Goal: Use online tool/utility: Utilize a website feature to perform a specific function

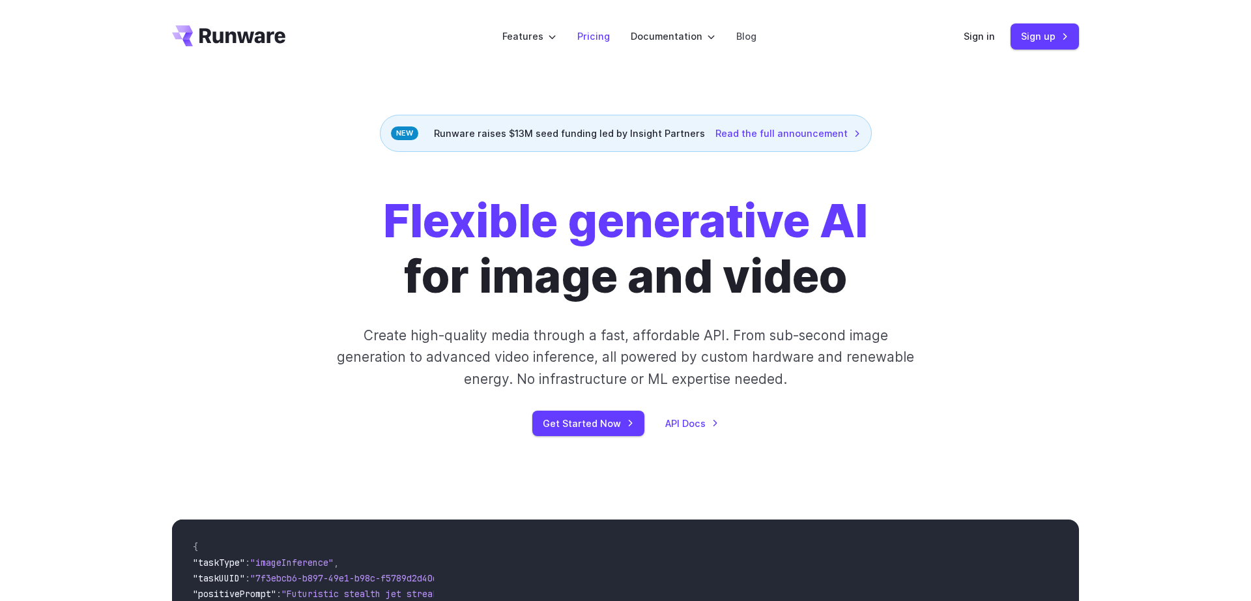
click at [584, 35] on link "Pricing" at bounding box center [593, 36] width 33 height 15
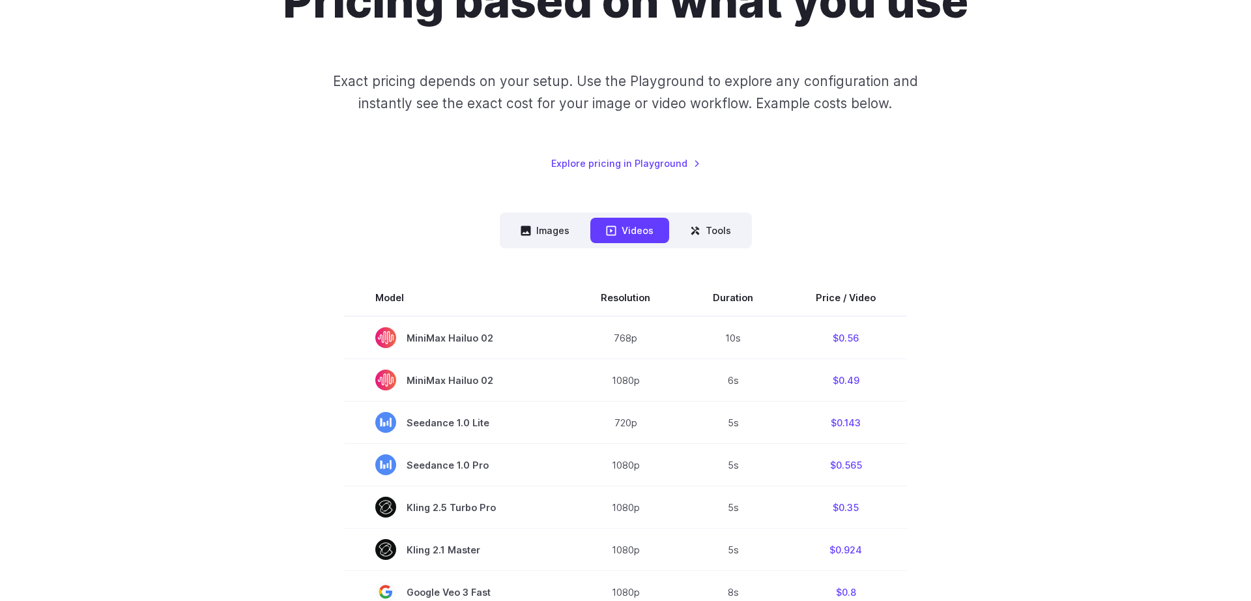
scroll to position [180, 0]
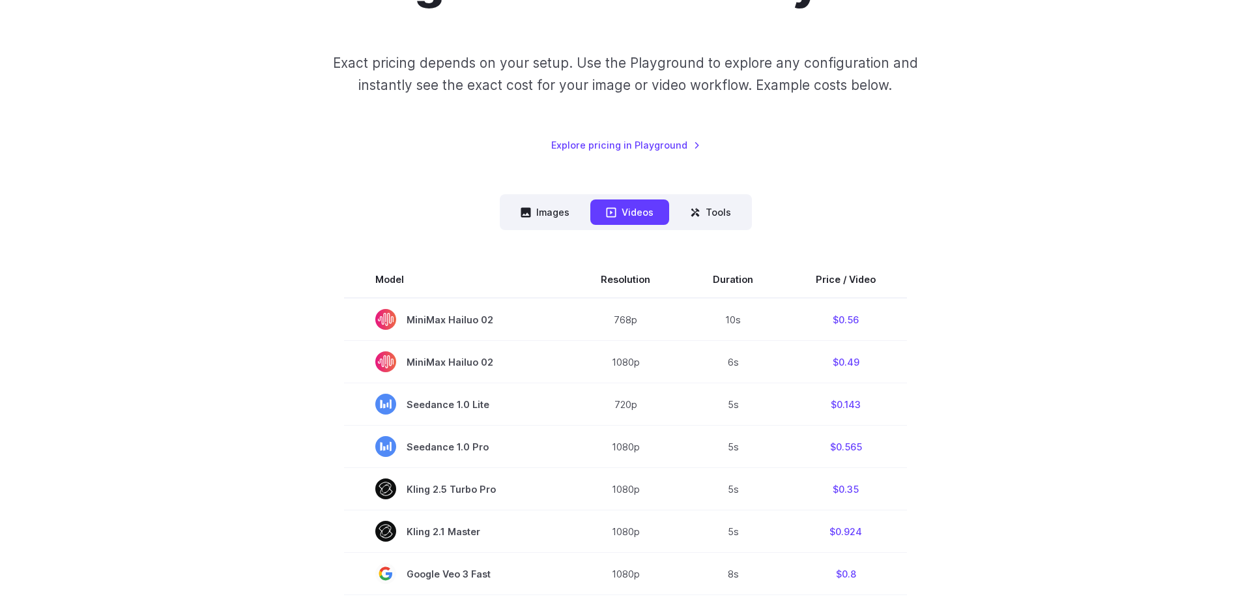
click at [531, 218] on button "Images" at bounding box center [545, 211] width 80 height 25
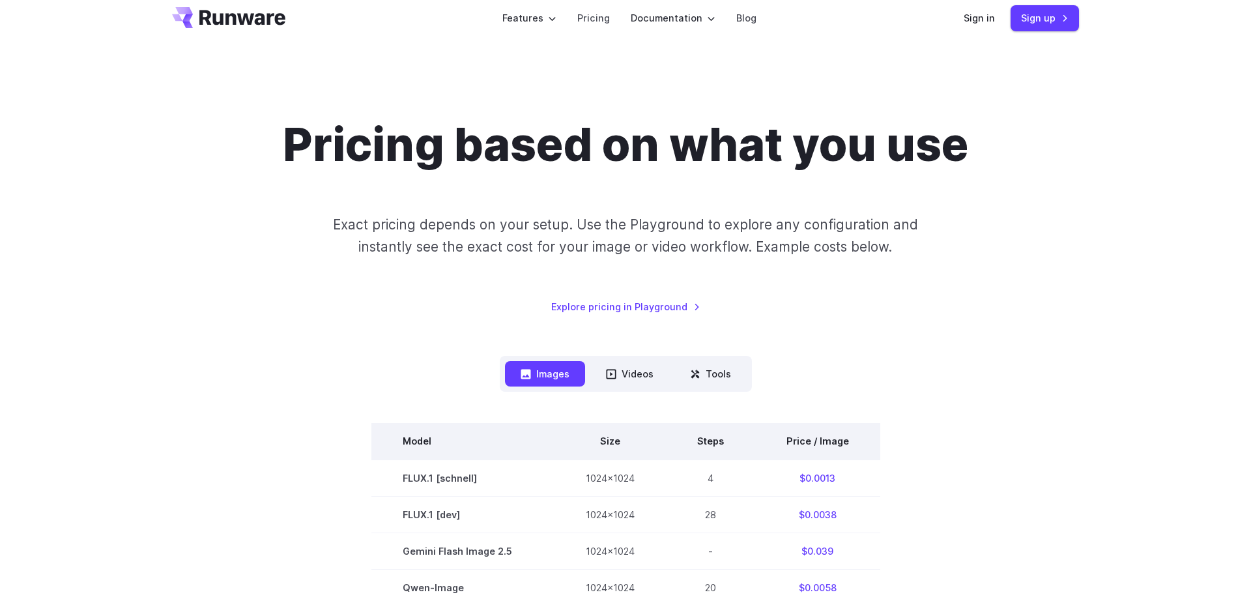
scroll to position [0, 0]
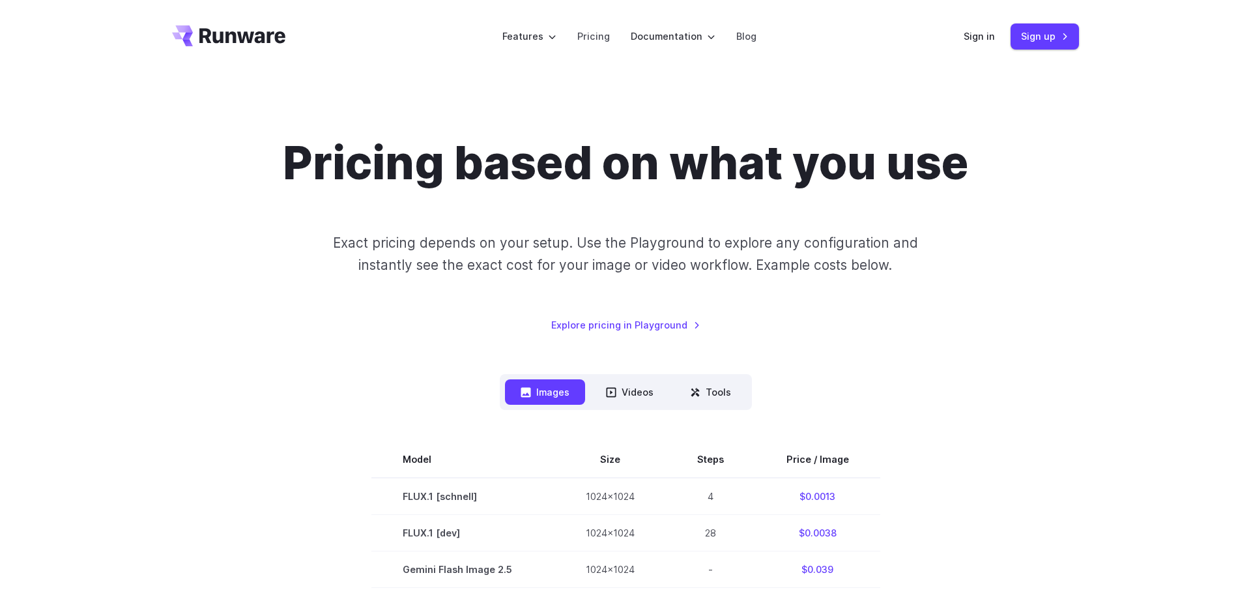
click at [263, 32] on icon "Go to /" at bounding box center [228, 35] width 113 height 21
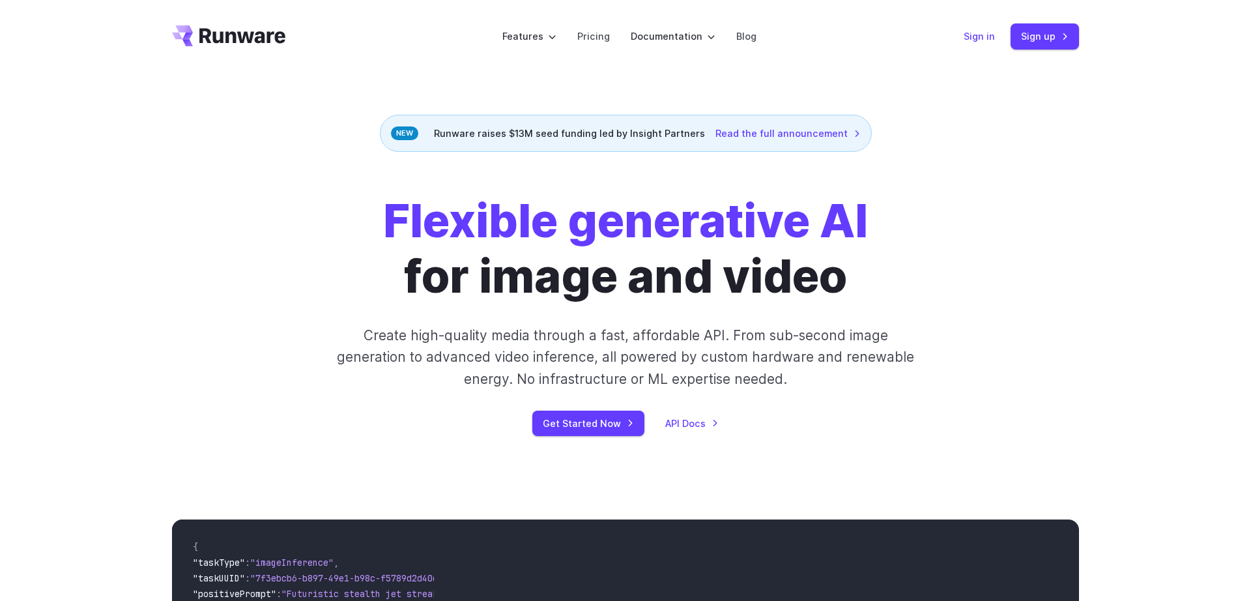
click at [980, 36] on link "Sign in" at bounding box center [979, 36] width 31 height 15
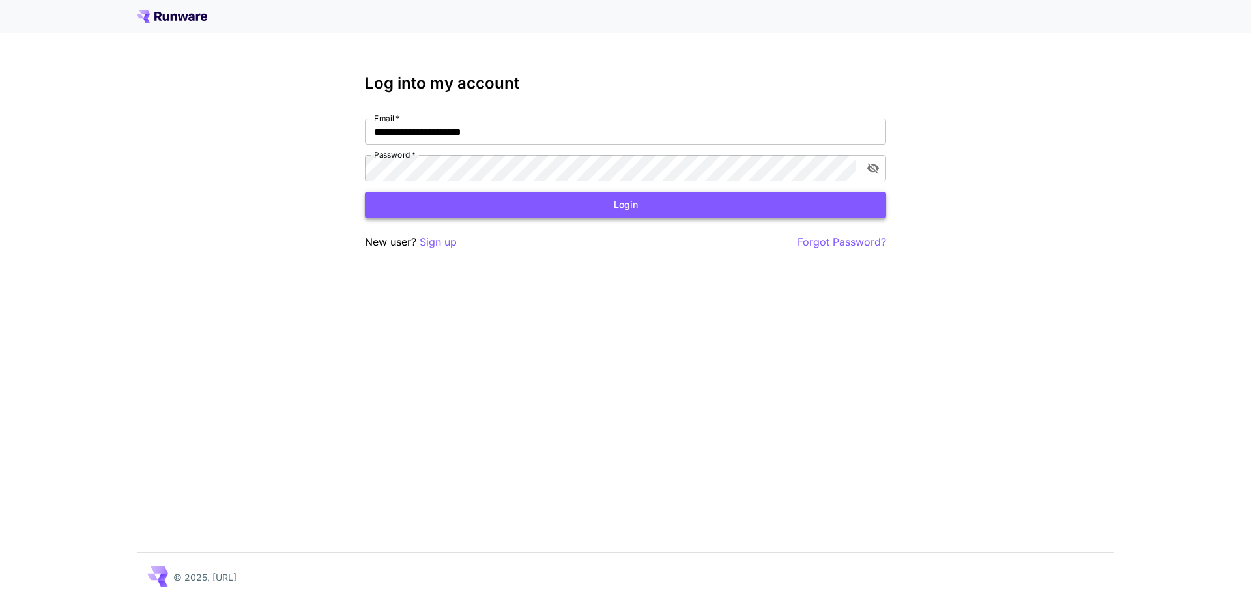
click at [638, 201] on button "Login" at bounding box center [625, 205] width 521 height 27
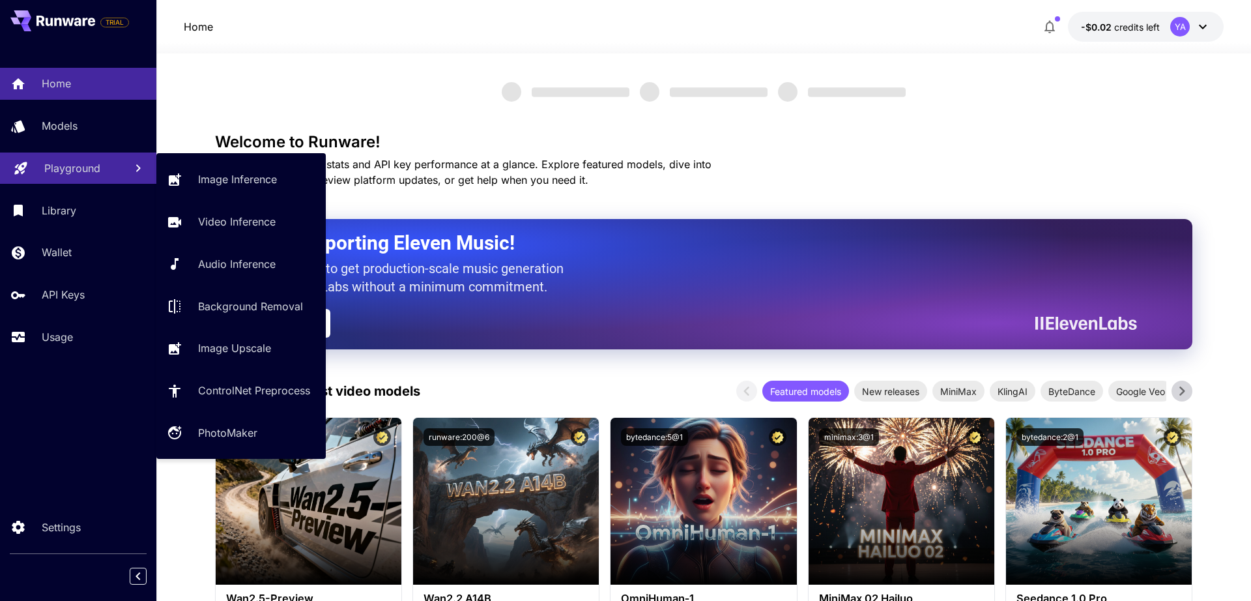
click at [81, 165] on p "Playground" at bounding box center [72, 168] width 56 height 16
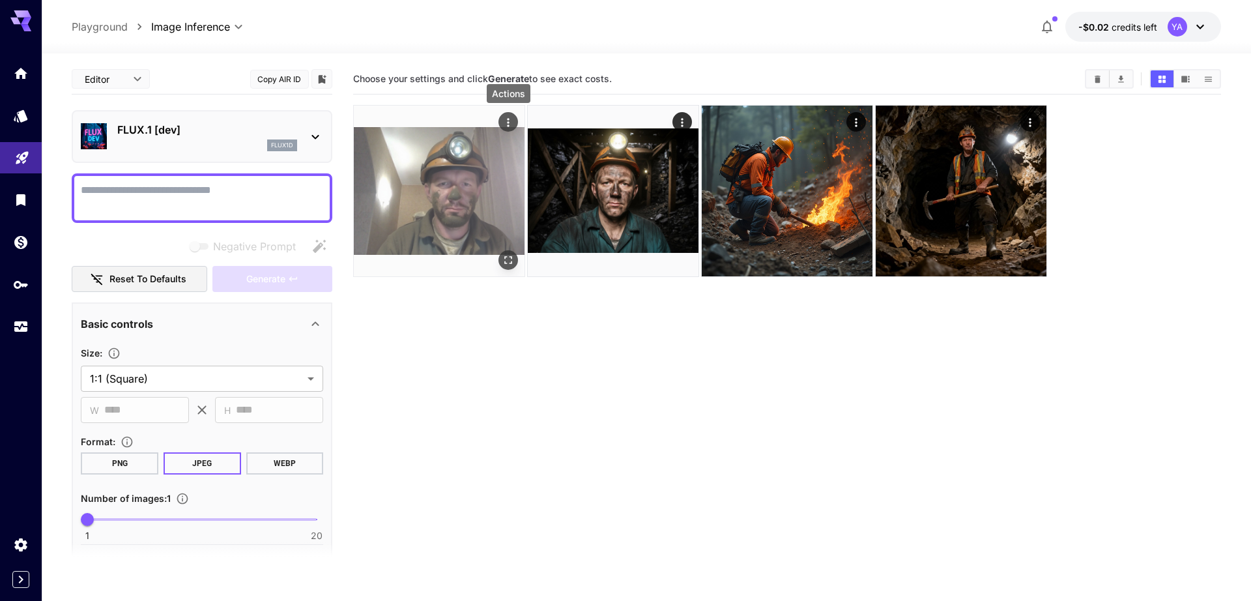
click at [512, 118] on icon "Actions" at bounding box center [508, 122] width 13 height 13
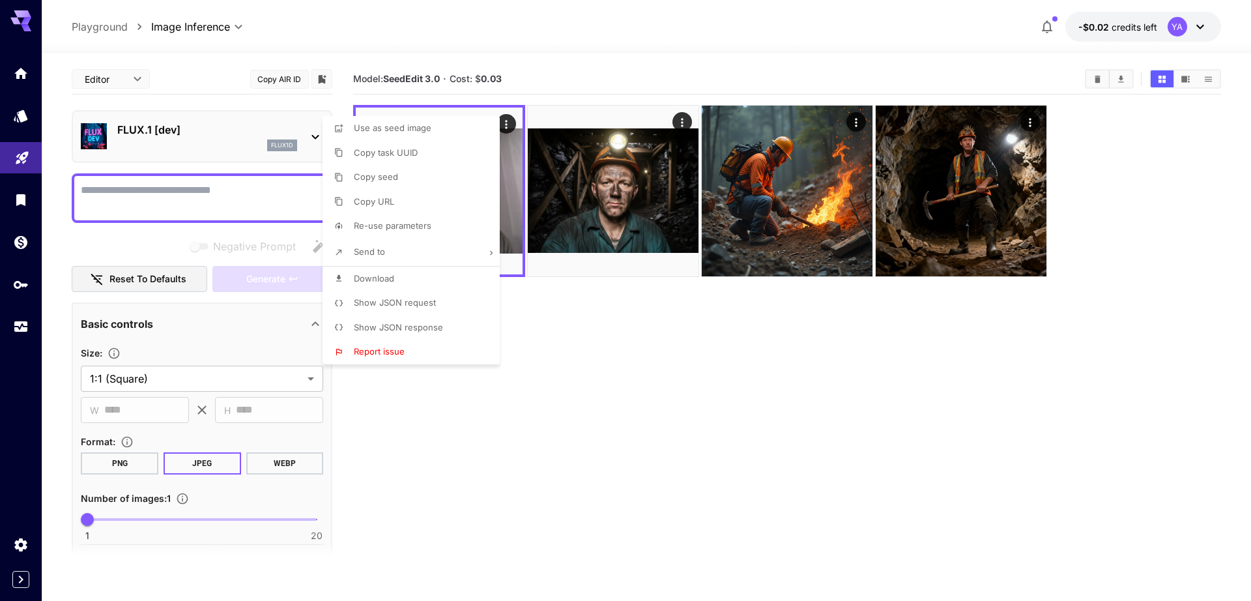
click at [588, 56] on div at bounding box center [625, 300] width 1251 height 601
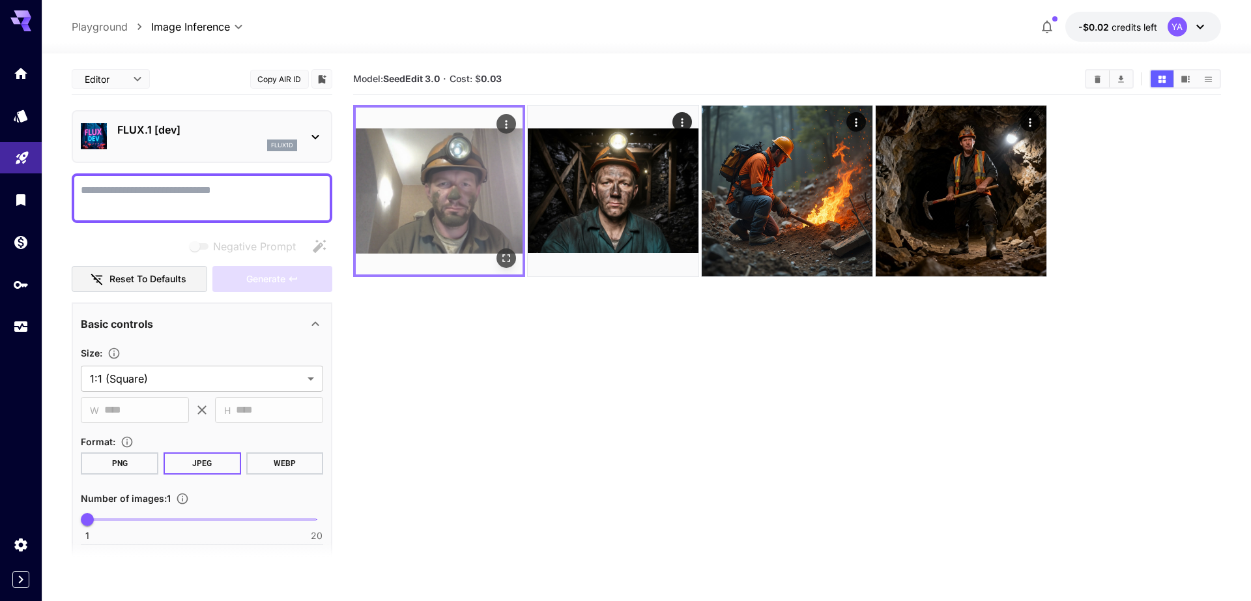
click at [453, 192] on img at bounding box center [439, 191] width 167 height 167
click at [510, 252] on icon "Open in fullscreen" at bounding box center [506, 258] width 13 height 13
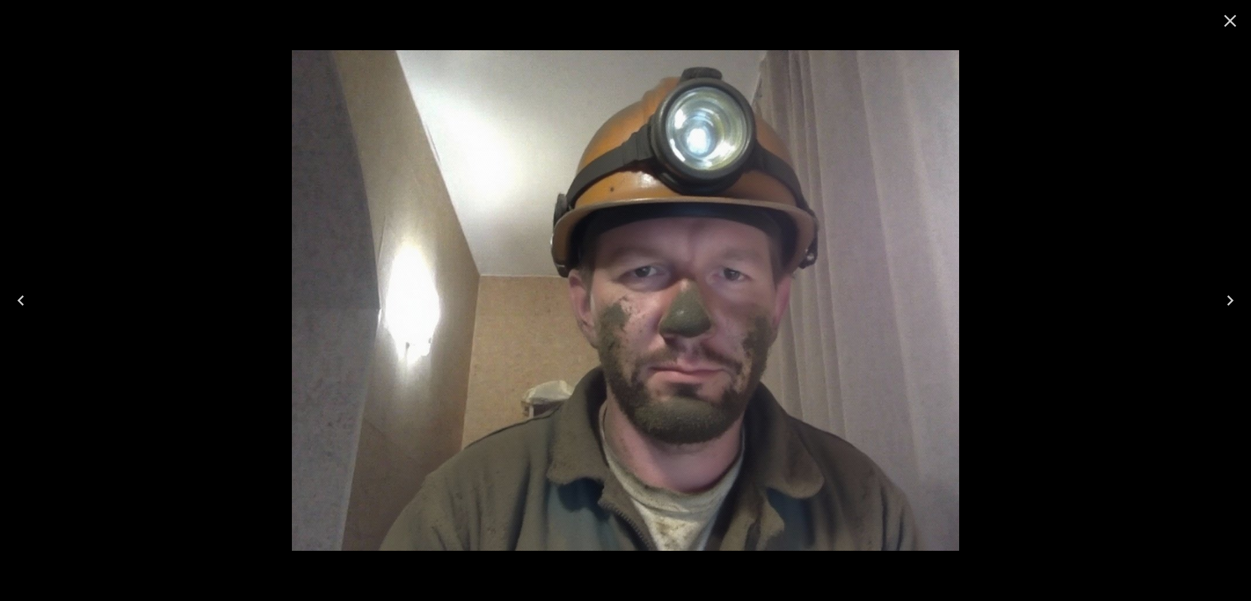
click at [1232, 14] on icon "Close" at bounding box center [1230, 20] width 21 height 21
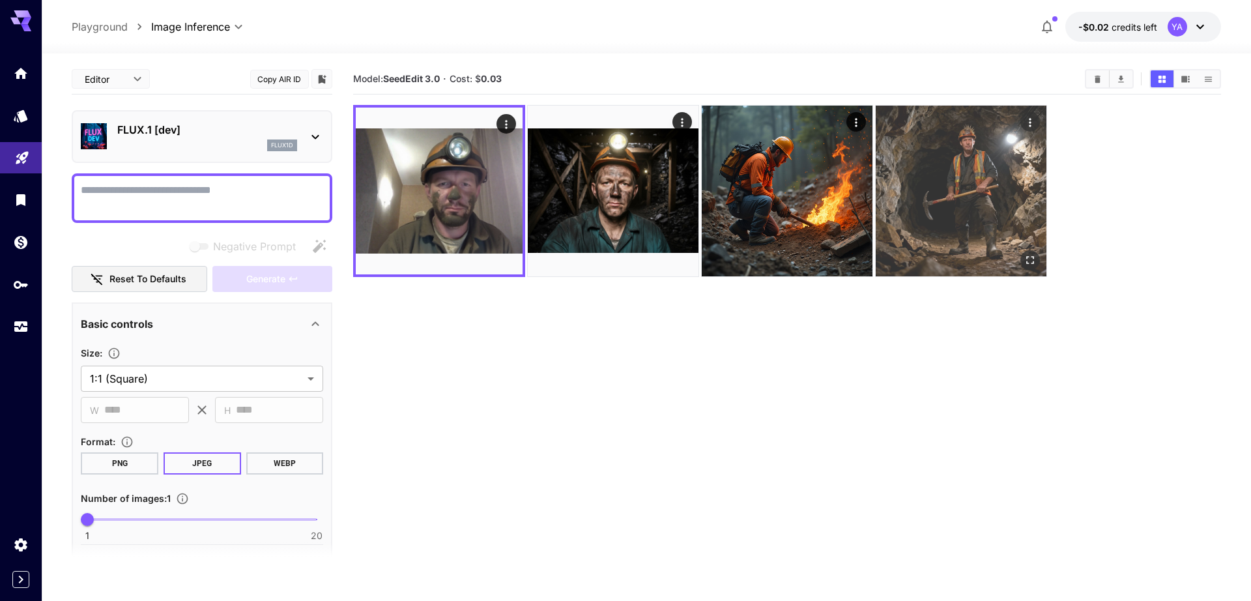
click at [997, 177] on img at bounding box center [961, 191] width 171 height 171
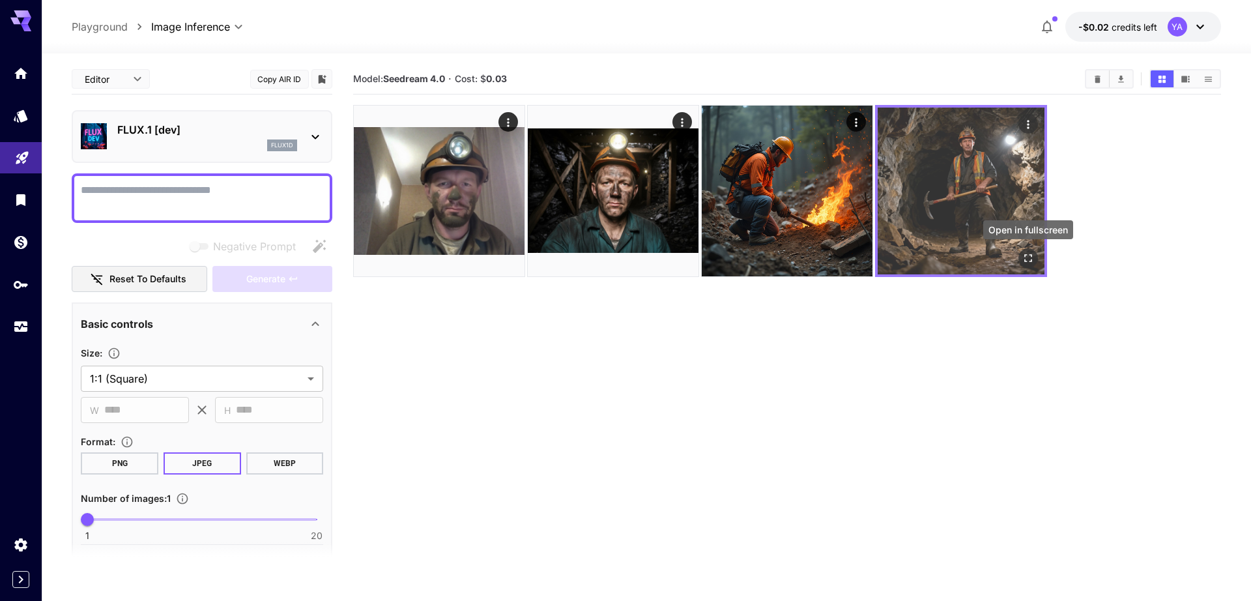
click at [1029, 257] on icon "Open in fullscreen" at bounding box center [1028, 258] width 13 height 13
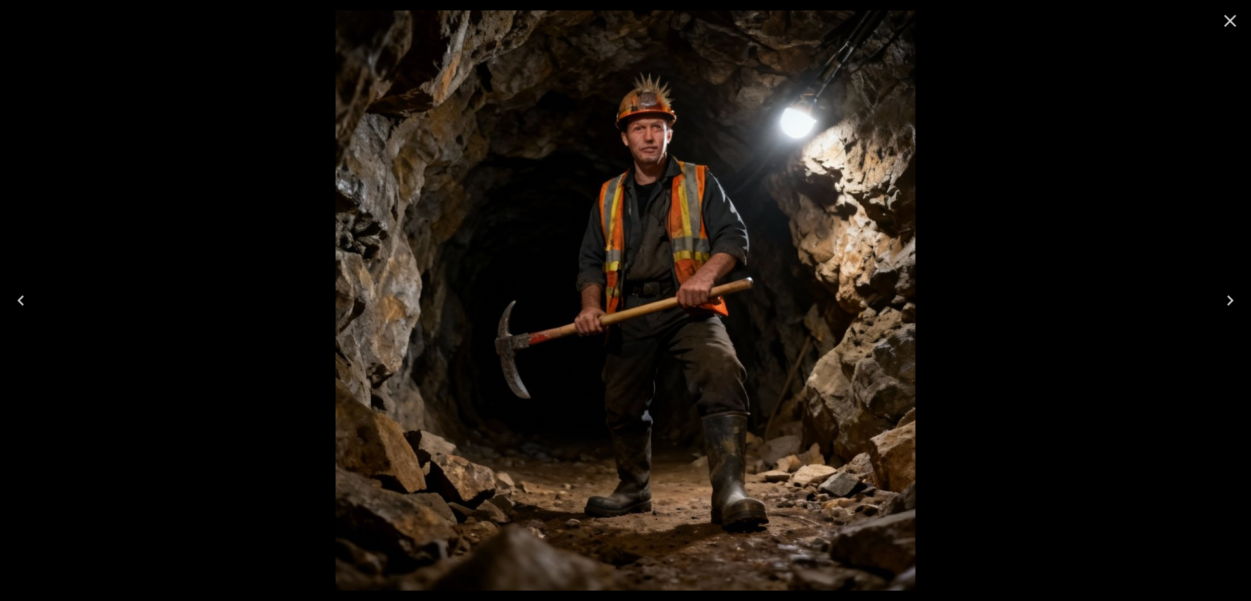
click at [1234, 23] on icon "Close" at bounding box center [1230, 20] width 21 height 21
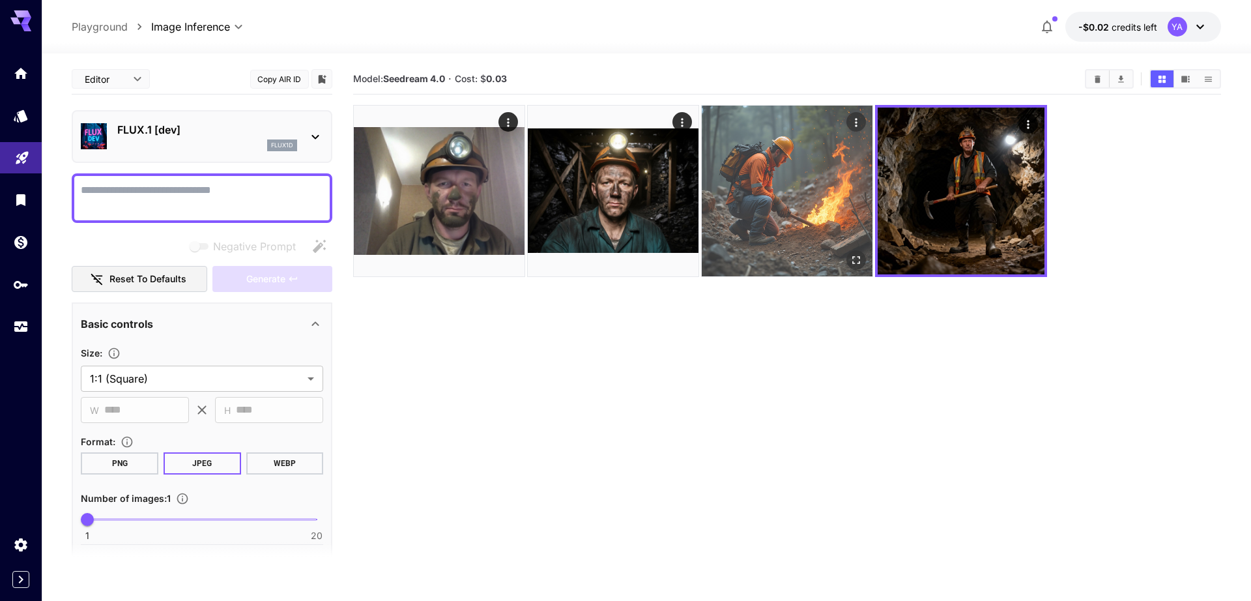
click at [790, 158] on img at bounding box center [787, 191] width 171 height 171
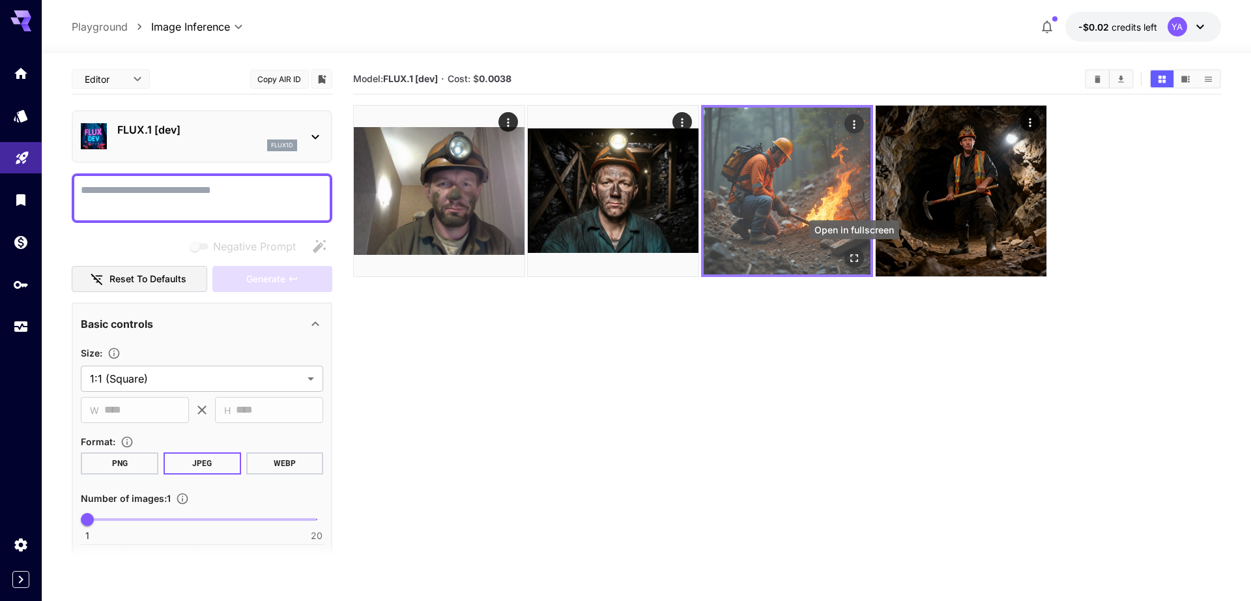
click at [852, 252] on icon "Open in fullscreen" at bounding box center [854, 258] width 13 height 13
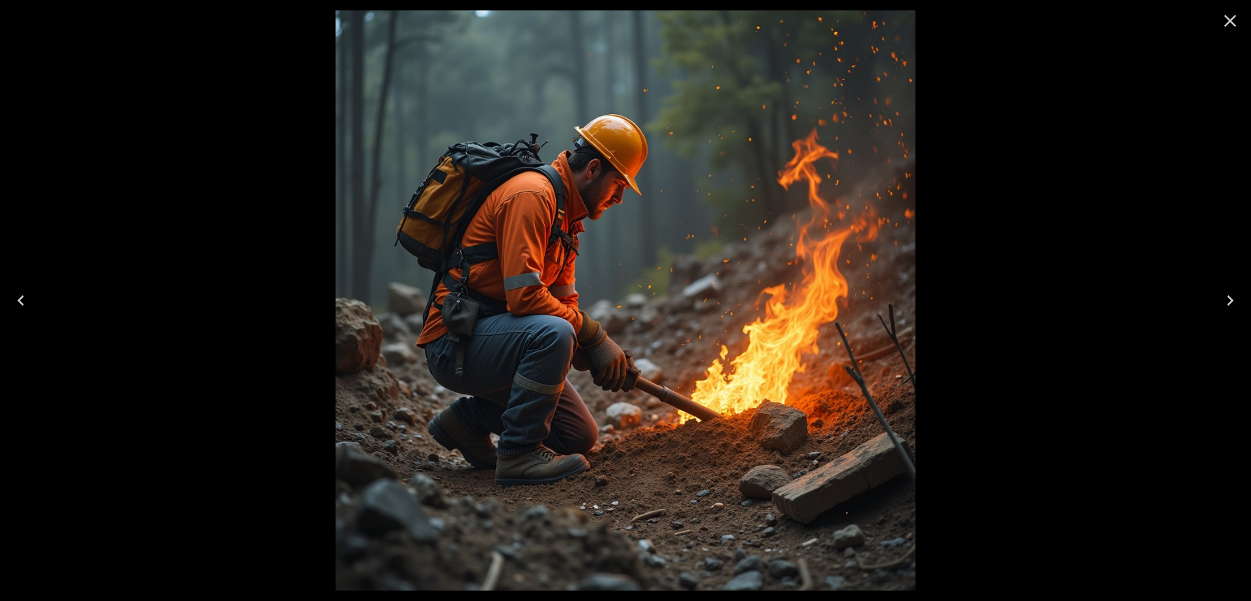
click at [1233, 25] on icon "Close" at bounding box center [1230, 20] width 21 height 21
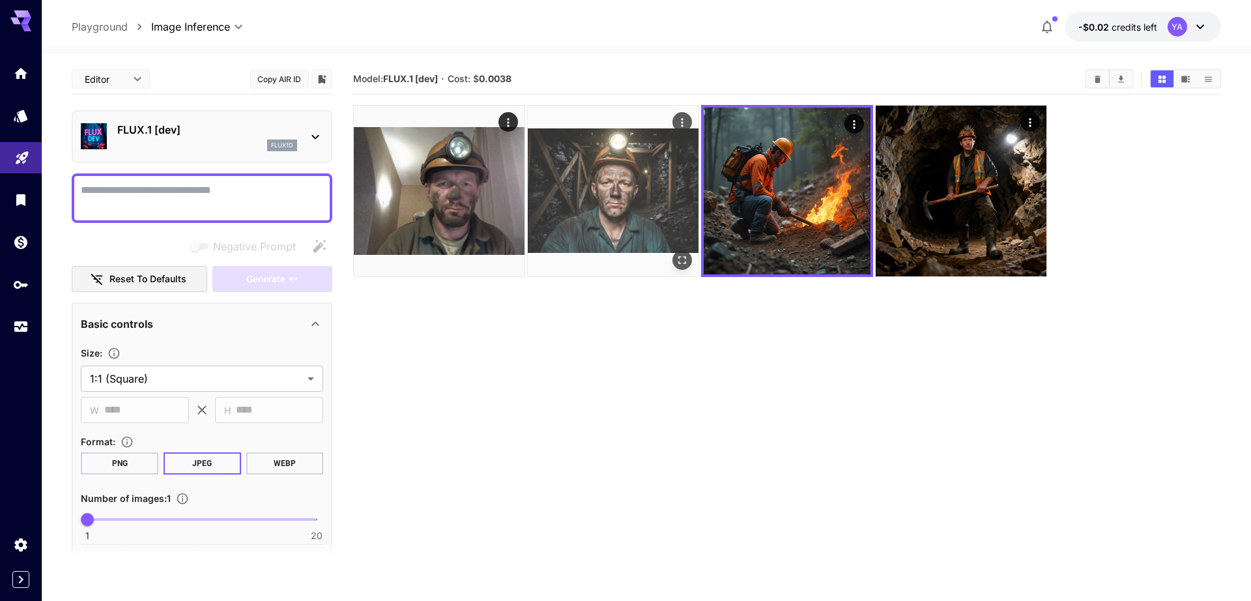
click at [641, 184] on img at bounding box center [613, 191] width 171 height 171
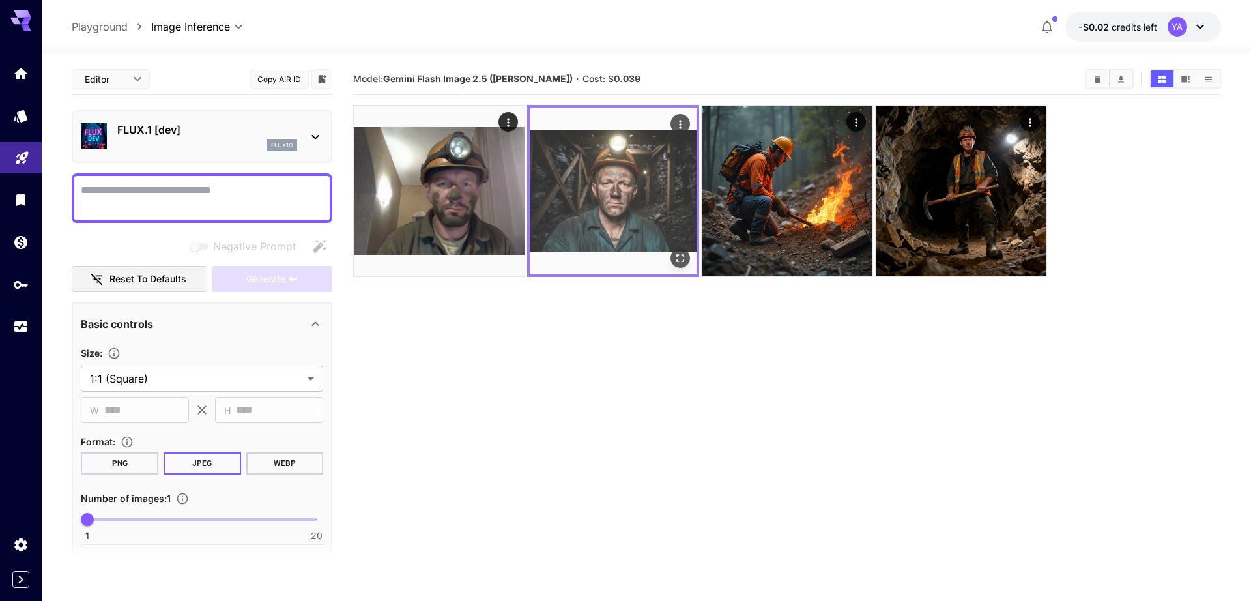
click at [672, 257] on button "Open in fullscreen" at bounding box center [680, 258] width 20 height 20
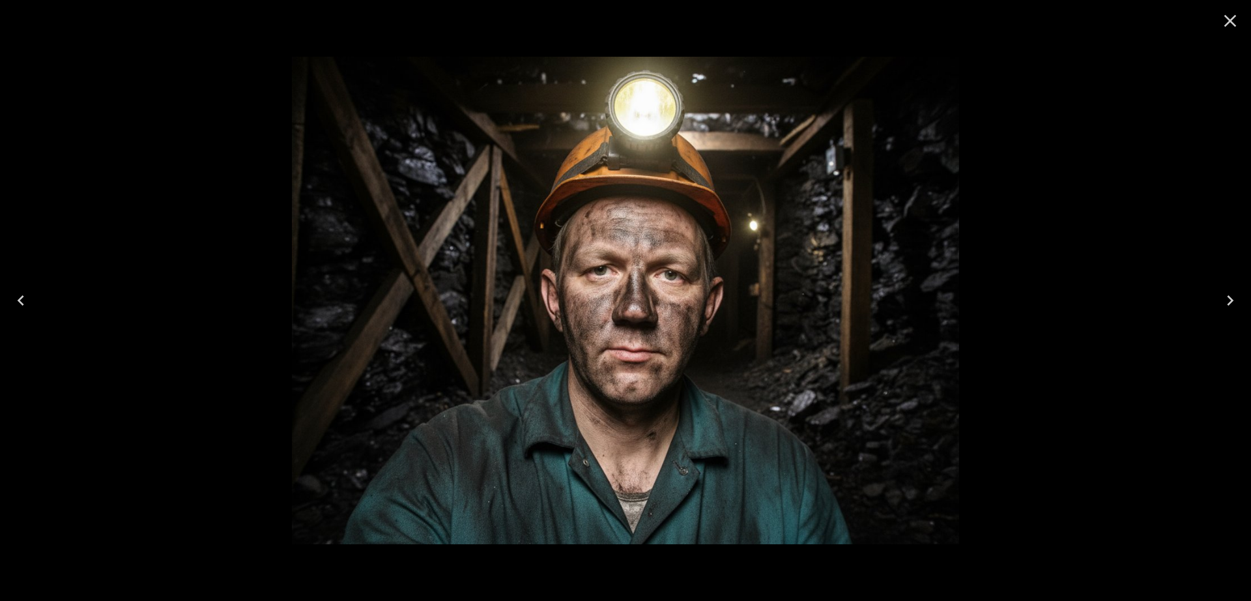
click at [1236, 27] on icon "Close" at bounding box center [1230, 20] width 21 height 21
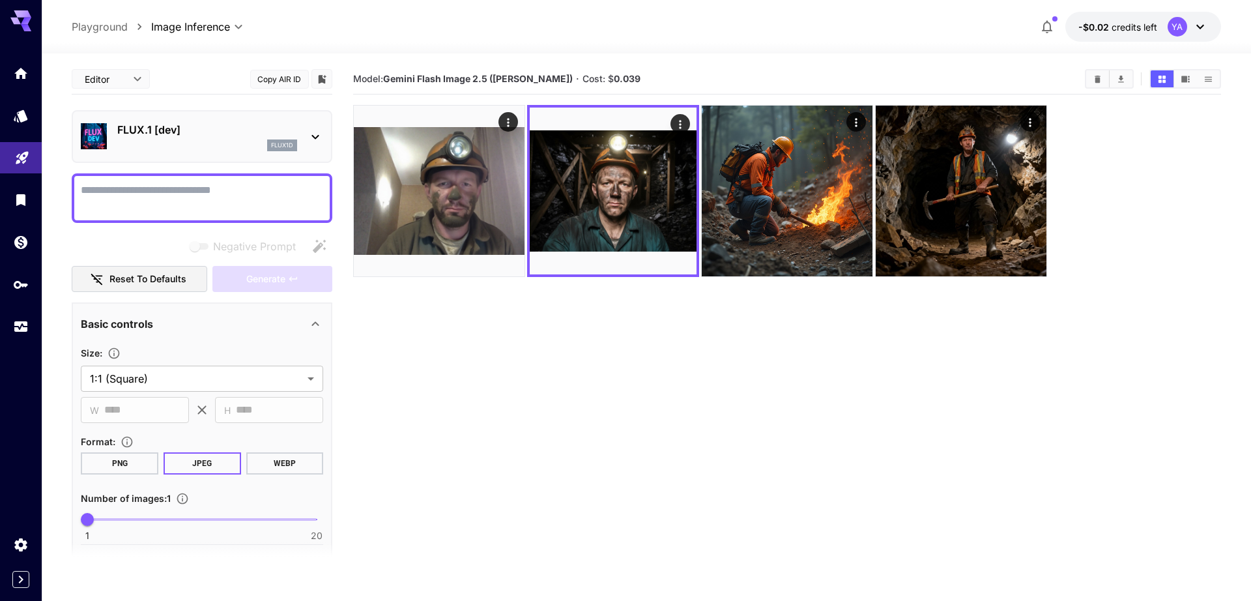
click at [321, 141] on icon at bounding box center [316, 137] width 16 height 16
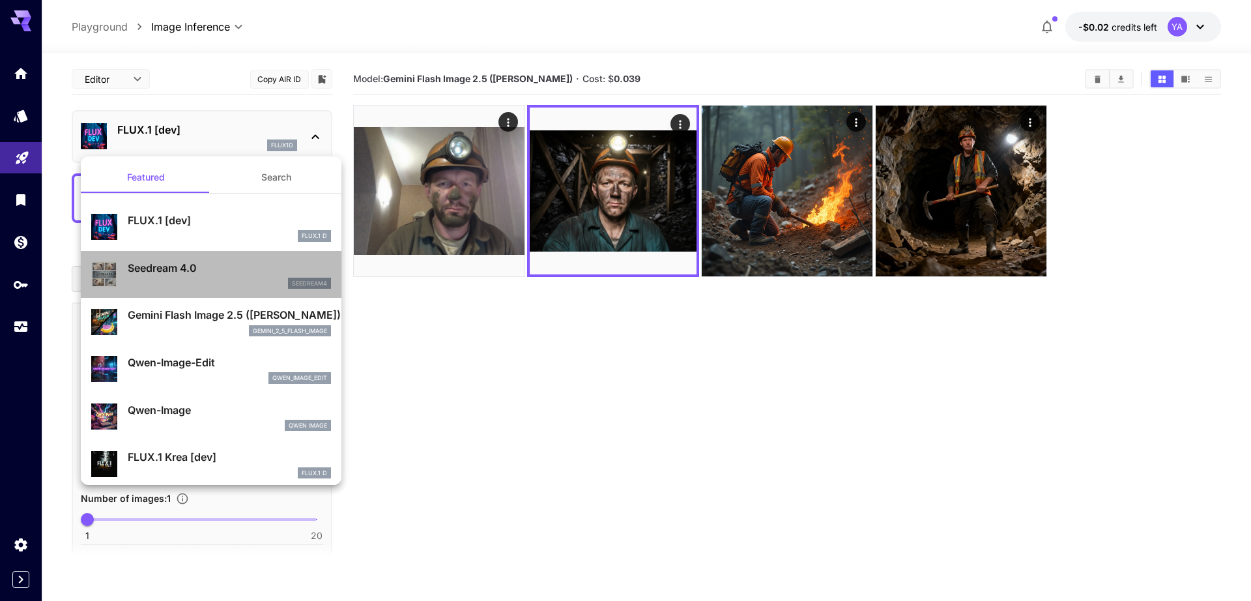
drag, startPoint x: 276, startPoint y: 265, endPoint x: 288, endPoint y: 265, distance: 11.7
click at [282, 265] on p "Seedream 4.0" at bounding box center [229, 268] width 203 height 16
type input "**********"
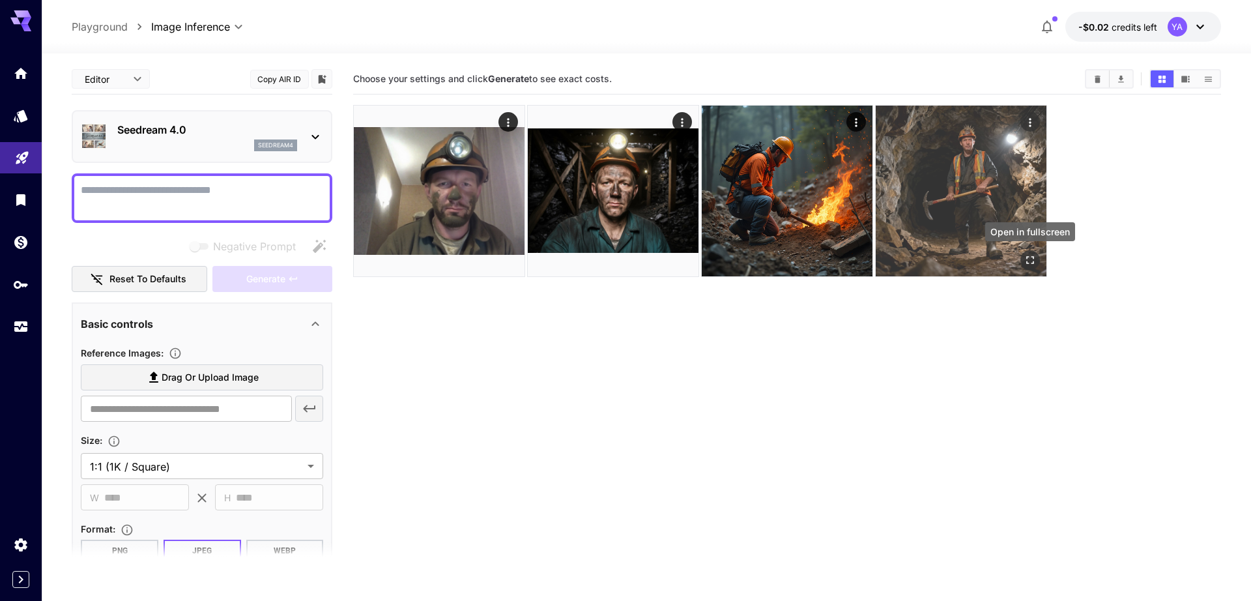
click at [1034, 263] on icon "Open in fullscreen" at bounding box center [1030, 259] width 13 height 13
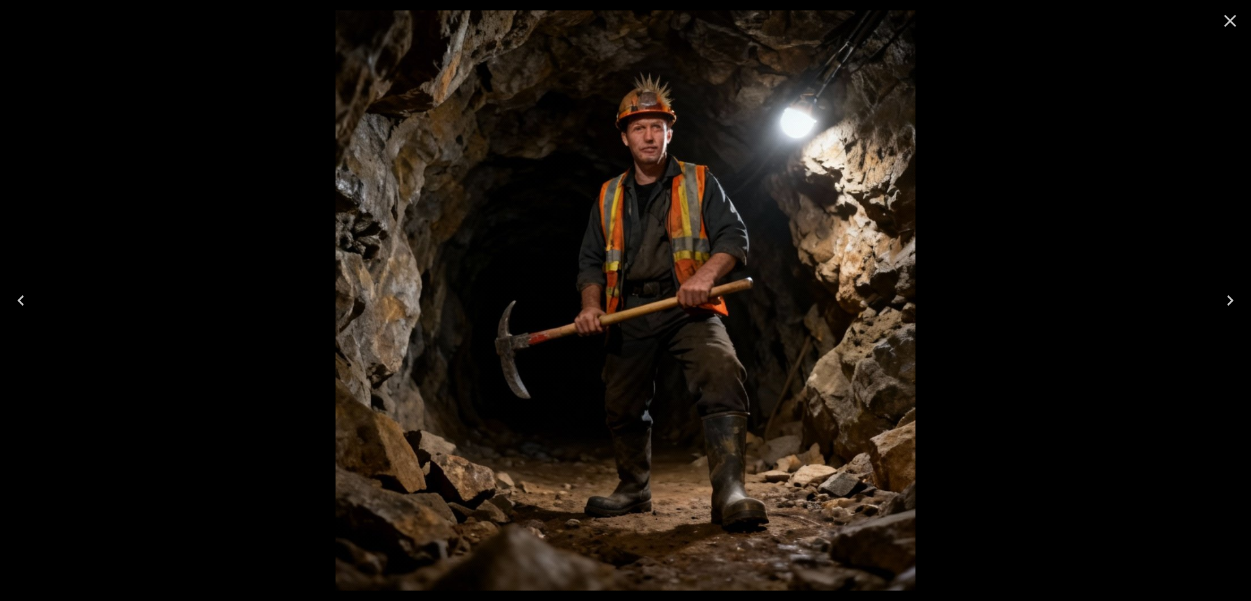
drag, startPoint x: 1227, startPoint y: 19, endPoint x: 1223, endPoint y: 25, distance: 7.0
click at [1227, 20] on icon "Close" at bounding box center [1230, 20] width 21 height 21
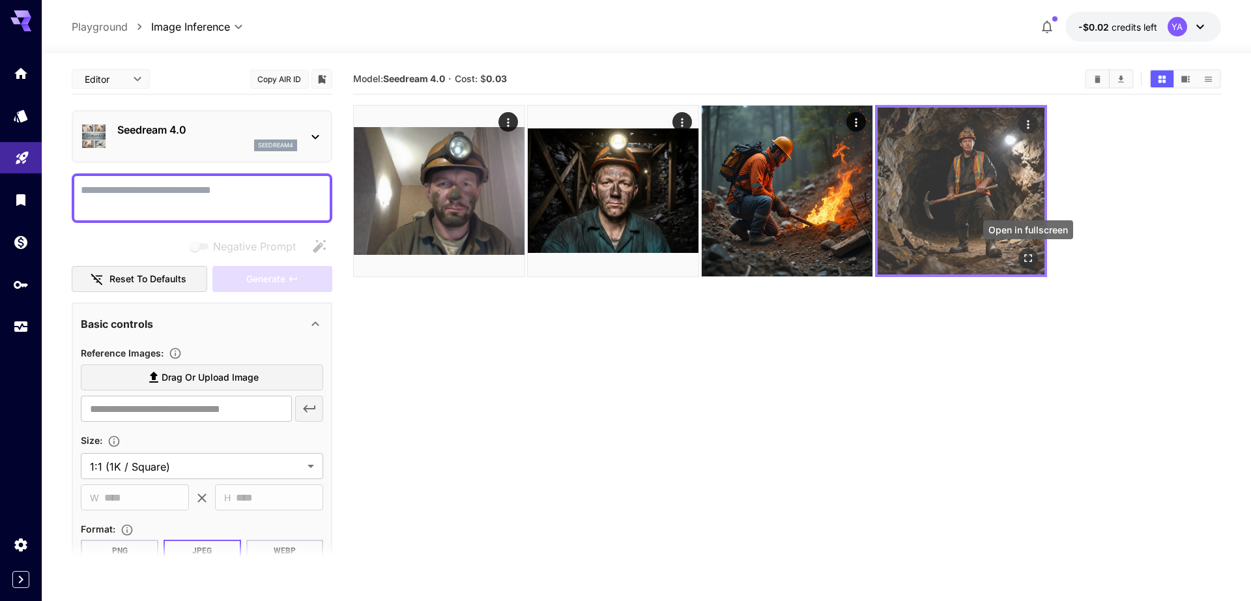
click at [1027, 256] on icon "Open in fullscreen" at bounding box center [1028, 258] width 13 height 13
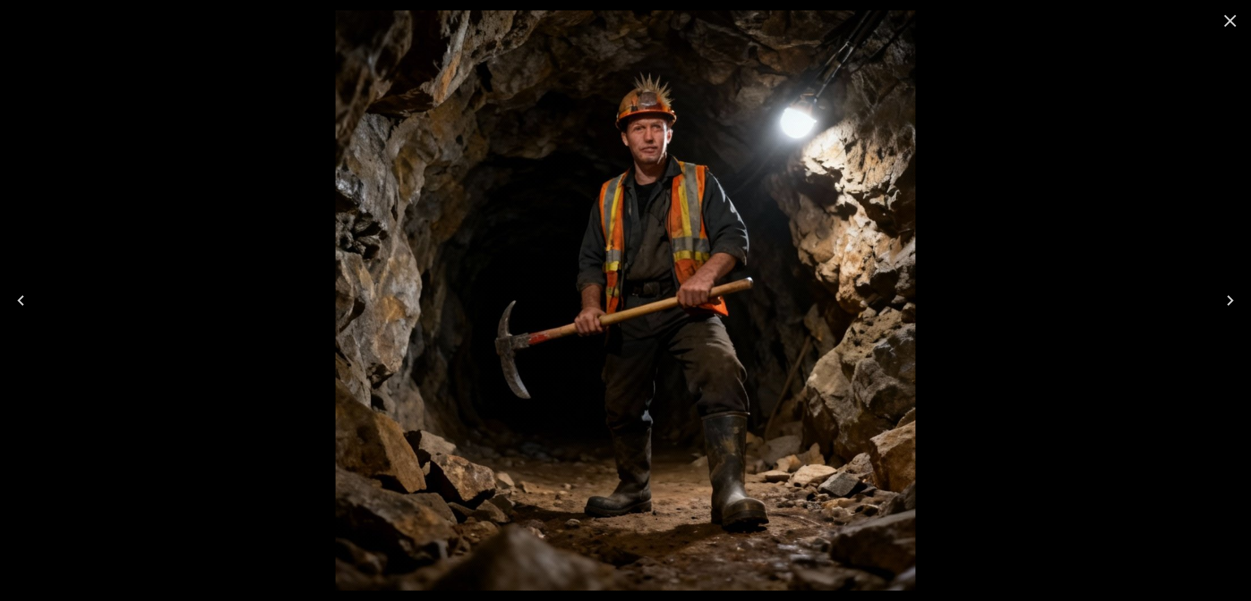
click at [1235, 15] on icon "Close" at bounding box center [1230, 20] width 21 height 21
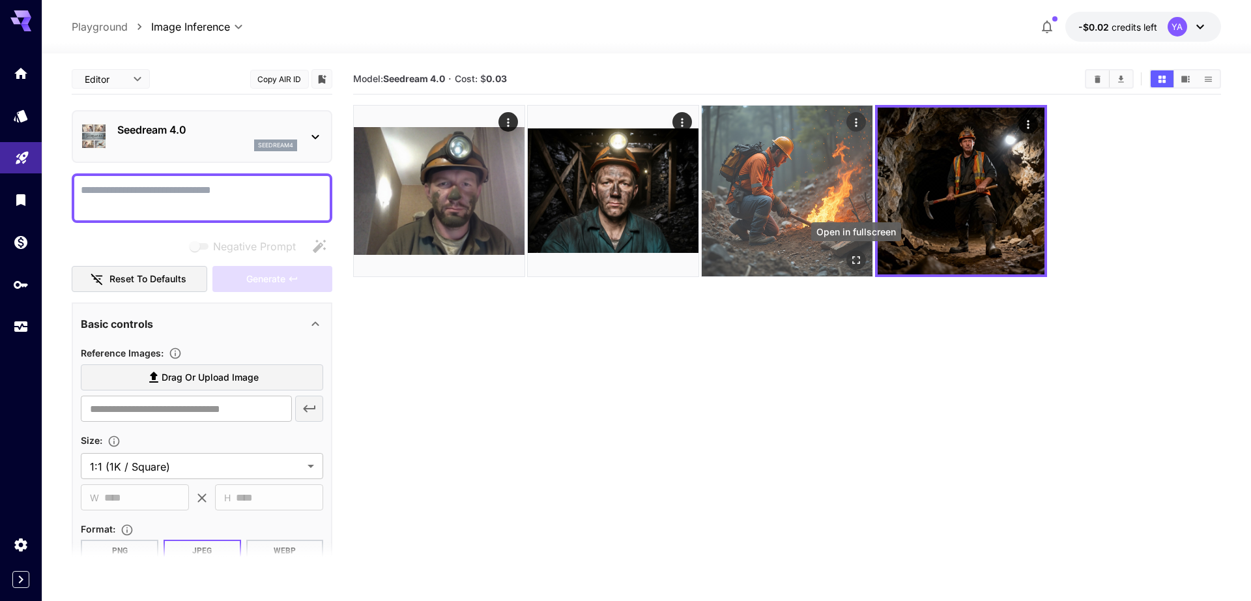
click at [856, 261] on icon "Open in fullscreen" at bounding box center [856, 259] width 13 height 13
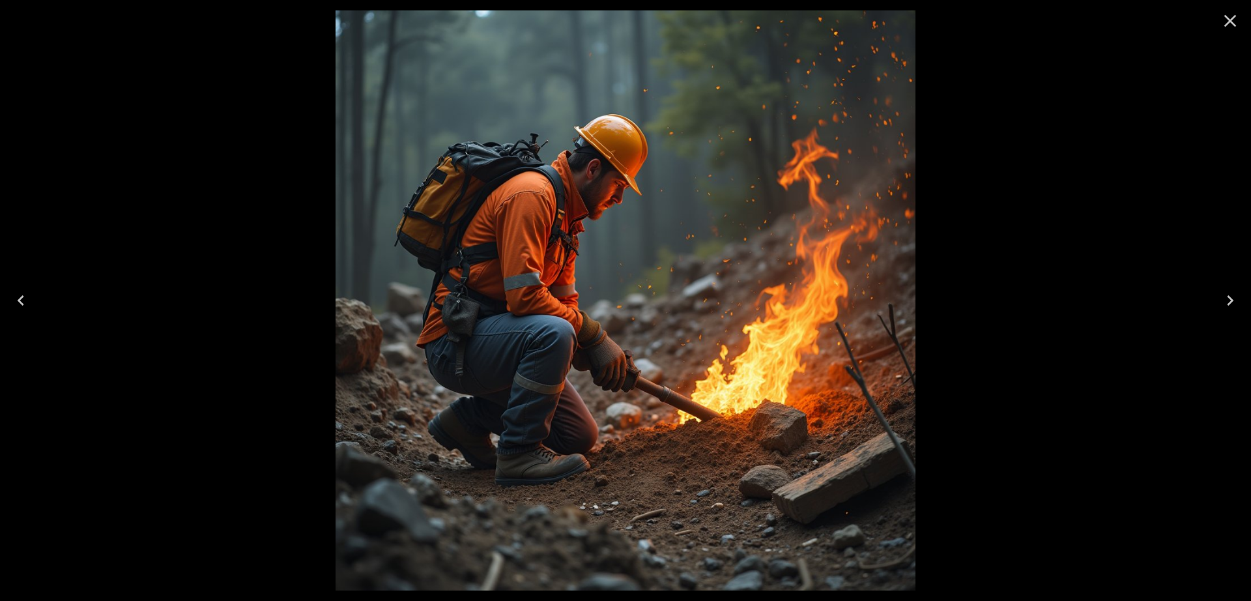
click at [1239, 21] on icon "Close" at bounding box center [1230, 20] width 21 height 21
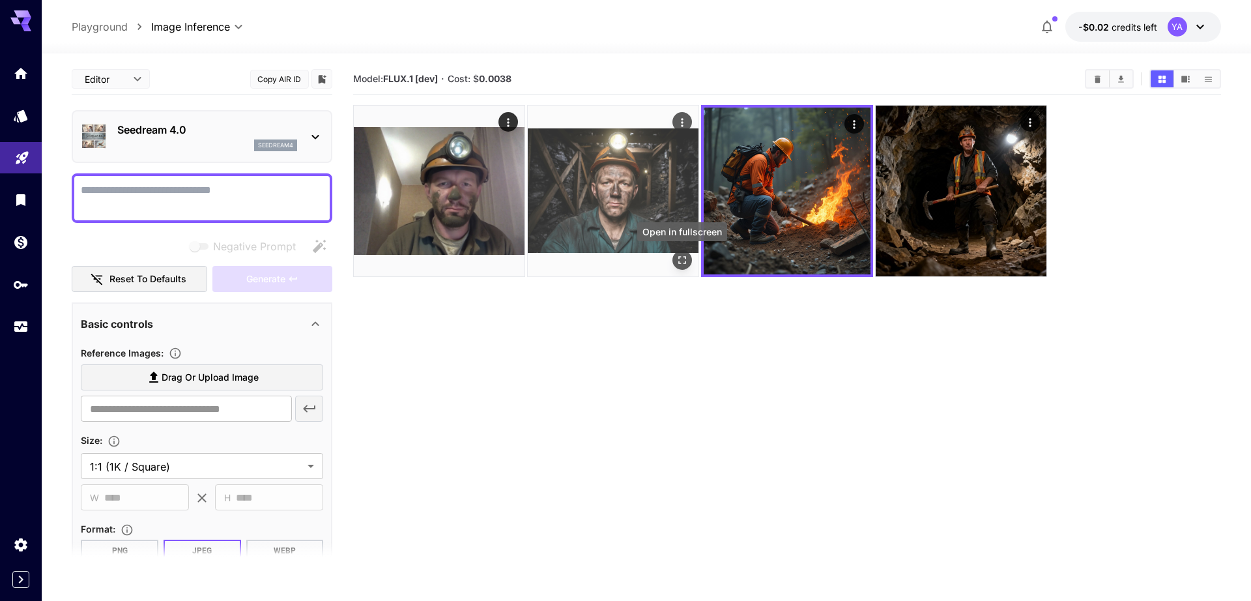
click at [683, 262] on icon "Open in fullscreen" at bounding box center [682, 259] width 13 height 13
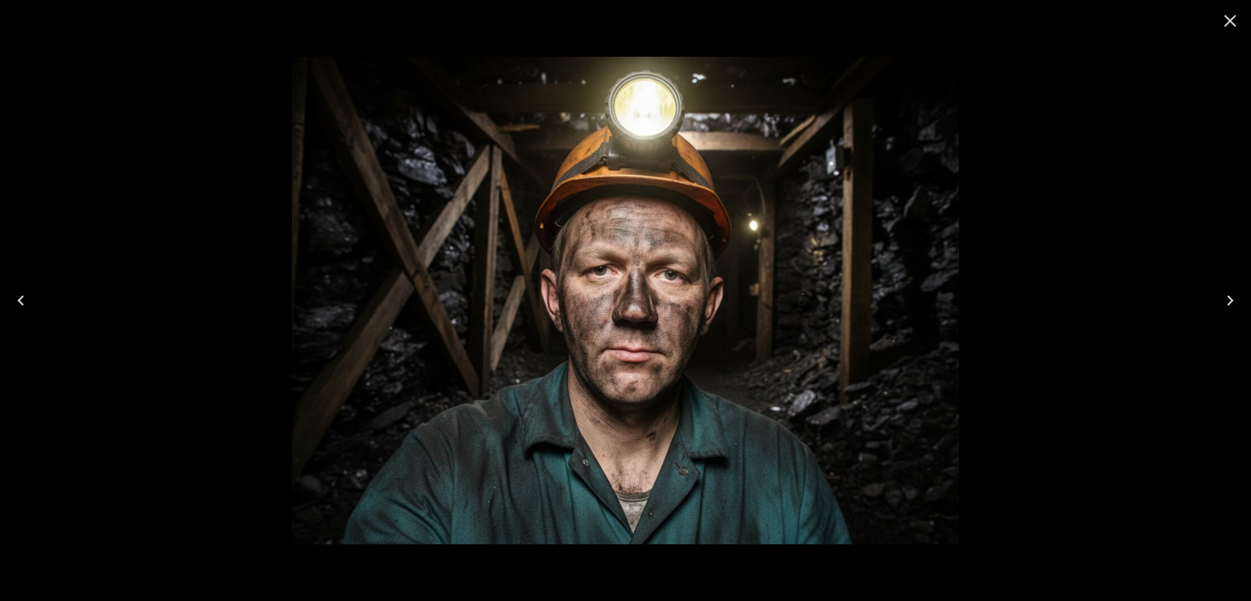
click at [1235, 13] on icon "Close" at bounding box center [1230, 20] width 21 height 21
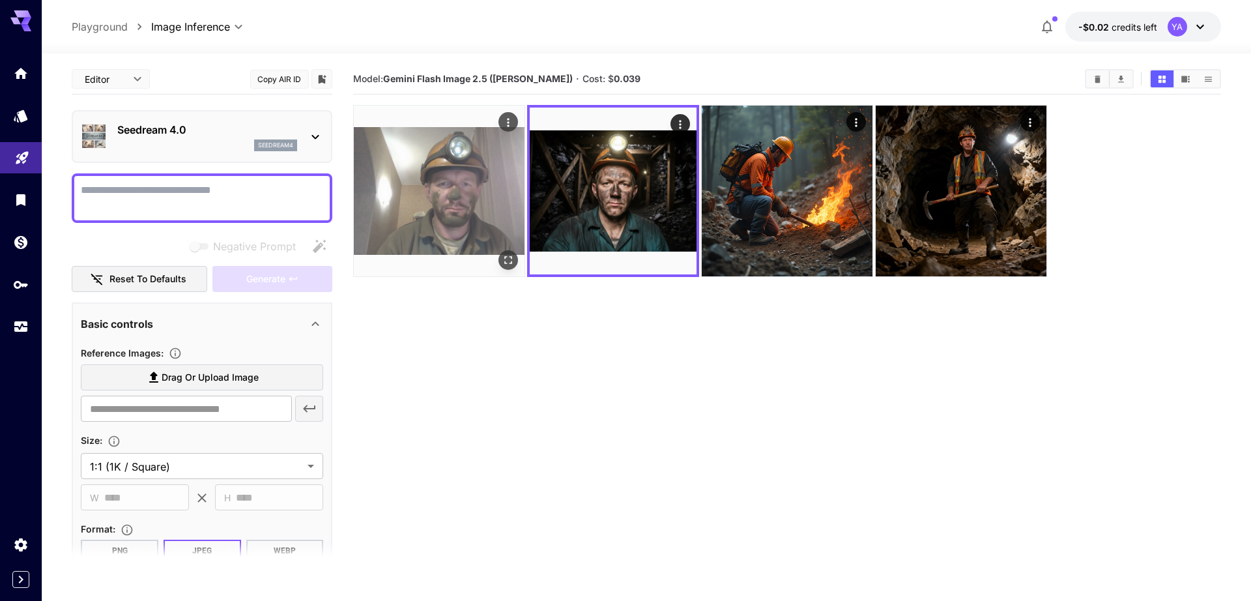
click at [439, 154] on img at bounding box center [439, 191] width 171 height 171
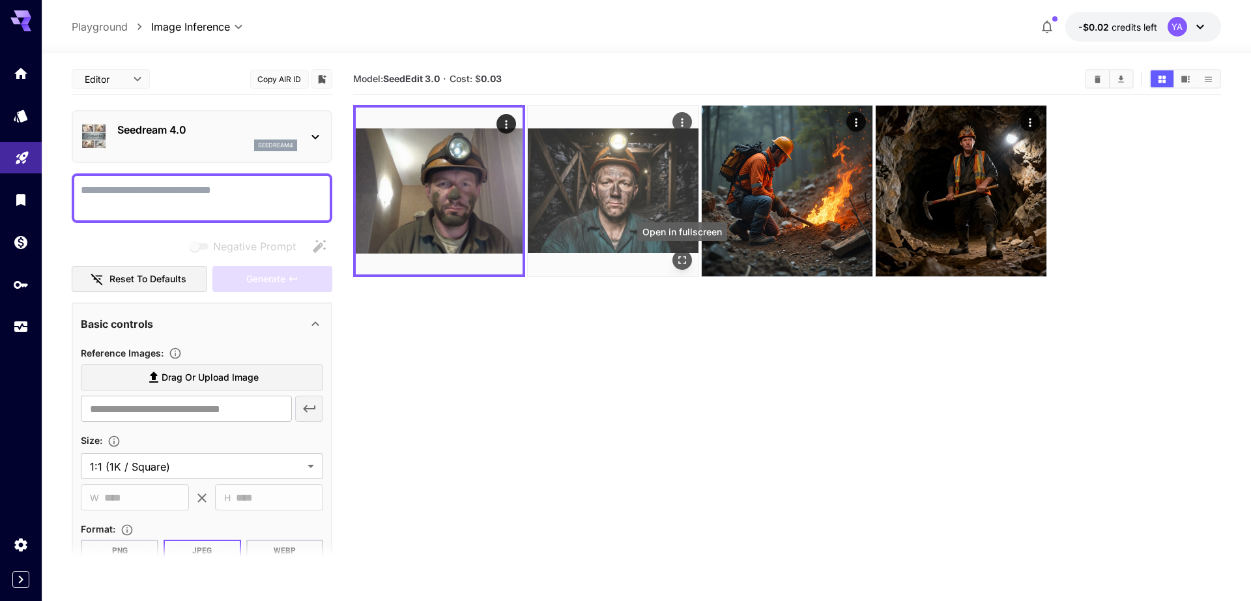
click at [678, 252] on button "Open in fullscreen" at bounding box center [682, 260] width 20 height 20
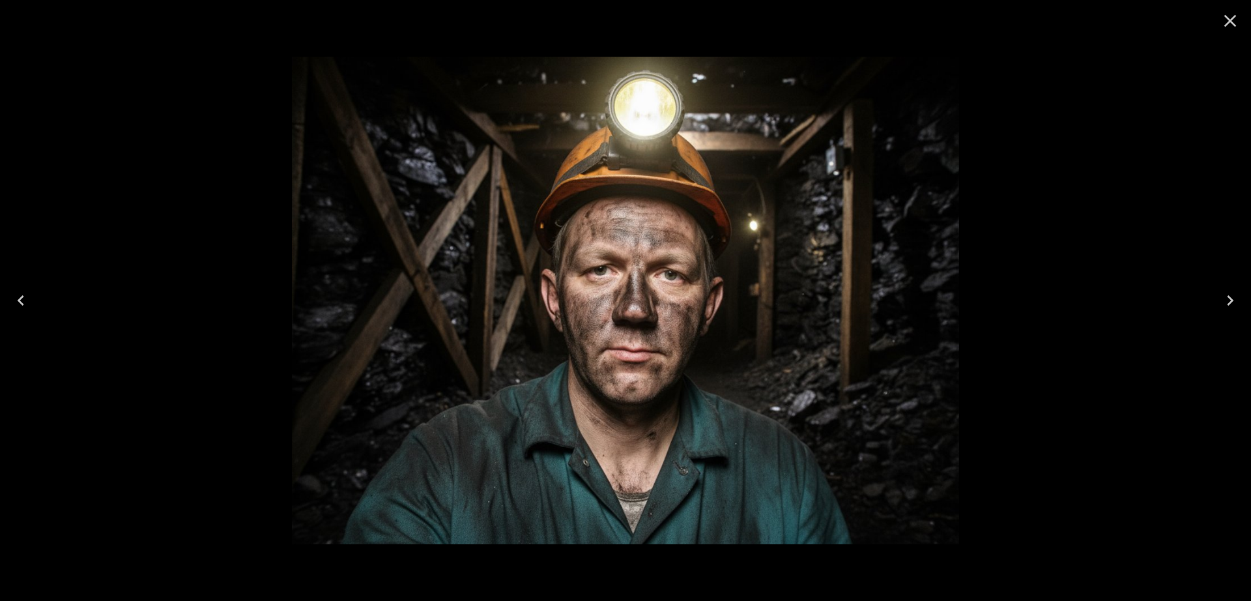
click at [1241, 20] on button "Close" at bounding box center [1230, 20] width 31 height 31
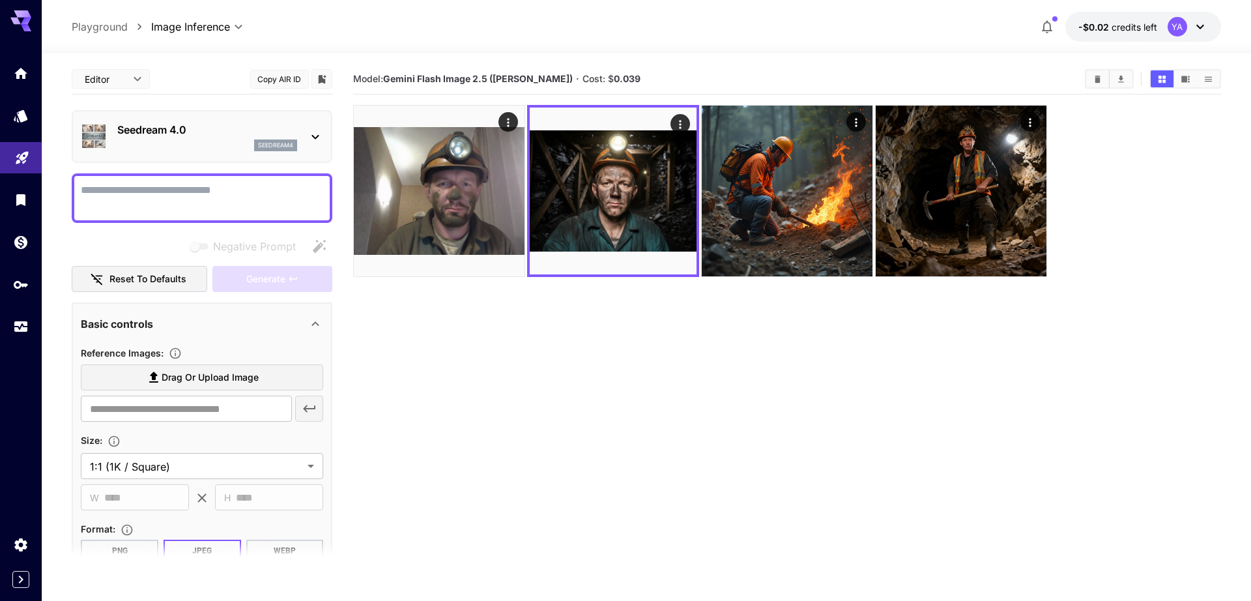
click at [312, 135] on icon at bounding box center [316, 137] width 16 height 16
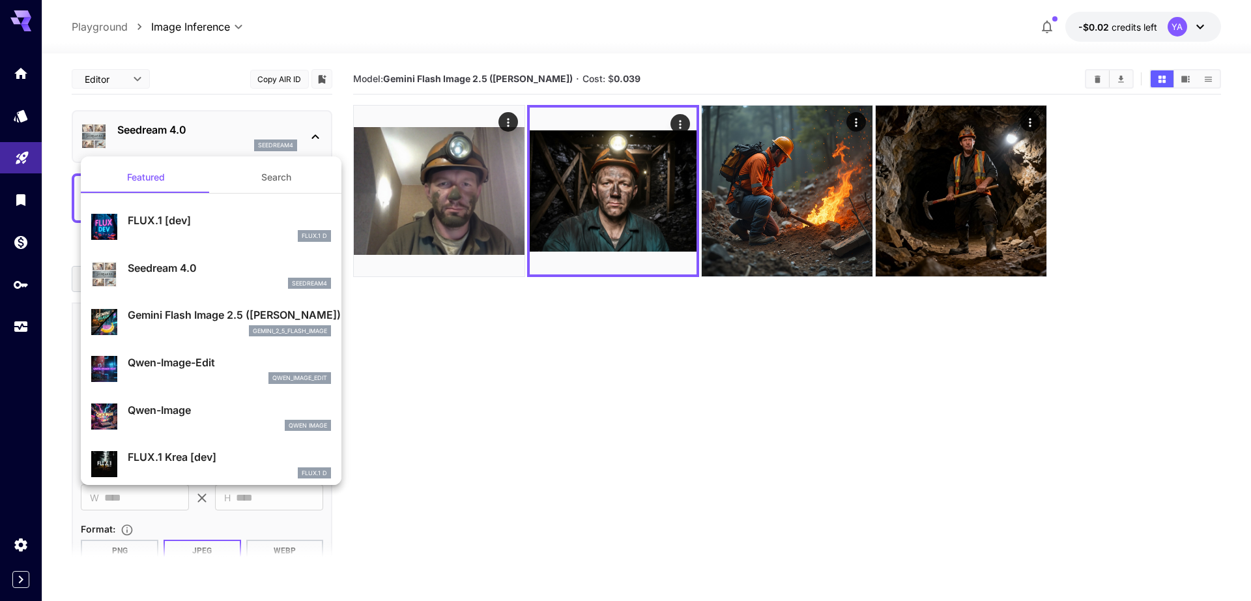
click at [527, 414] on div at bounding box center [625, 300] width 1251 height 601
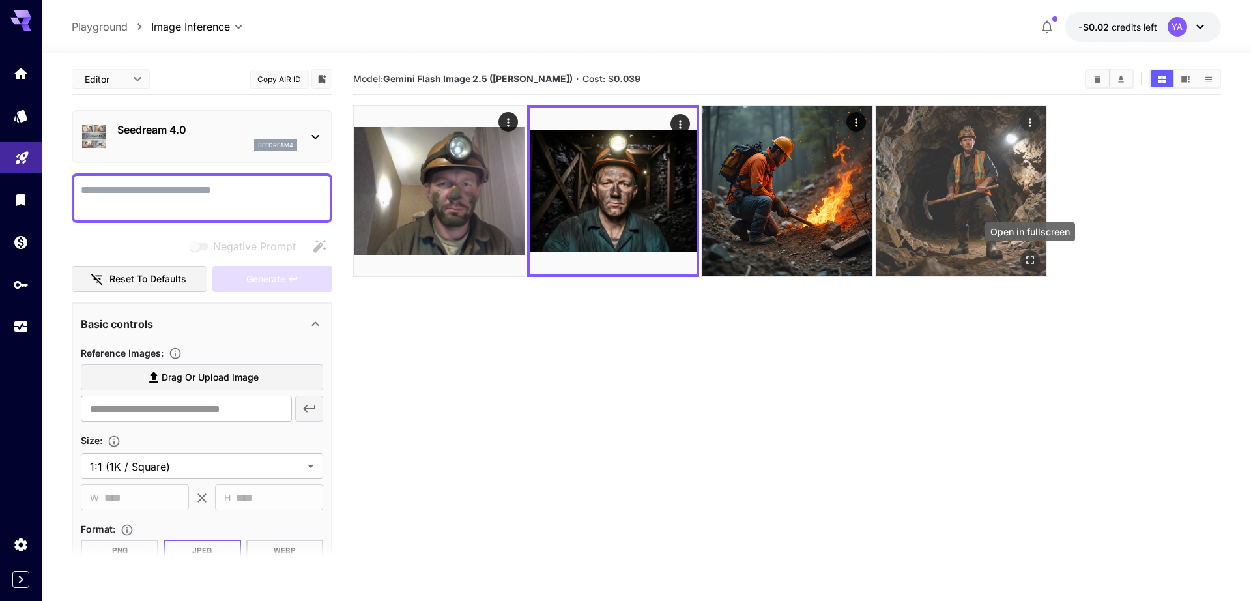
click at [1035, 256] on icon "Open in fullscreen" at bounding box center [1030, 259] width 13 height 13
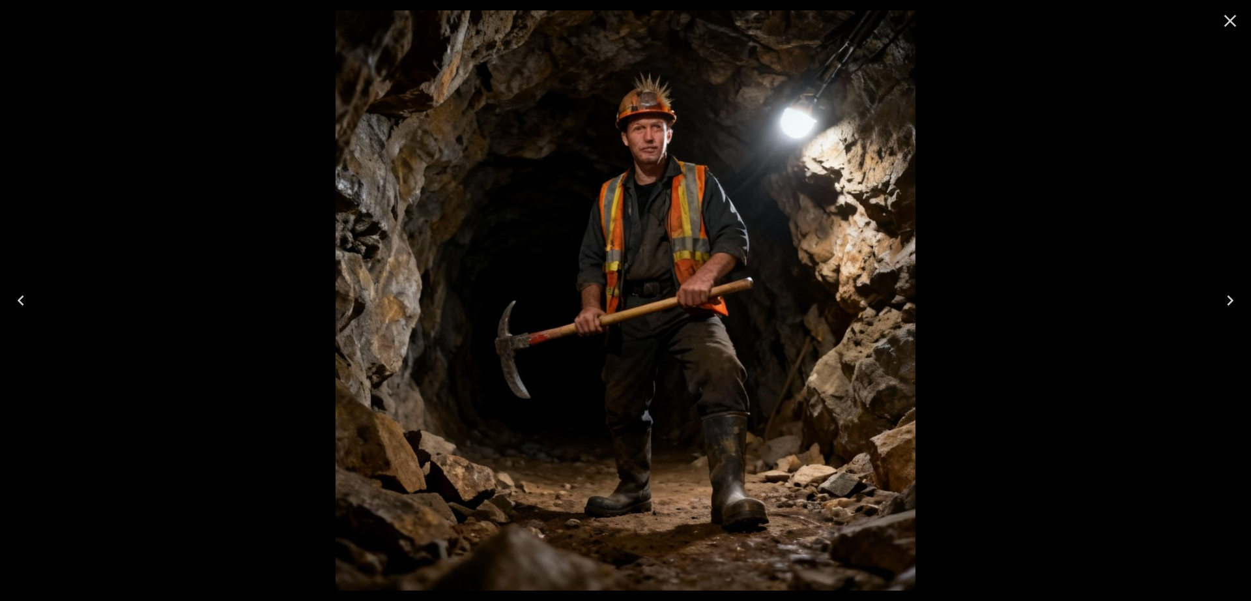
drag, startPoint x: 1242, startPoint y: 23, endPoint x: 1209, endPoint y: 35, distance: 35.2
click at [1241, 23] on button "Close" at bounding box center [1230, 20] width 31 height 31
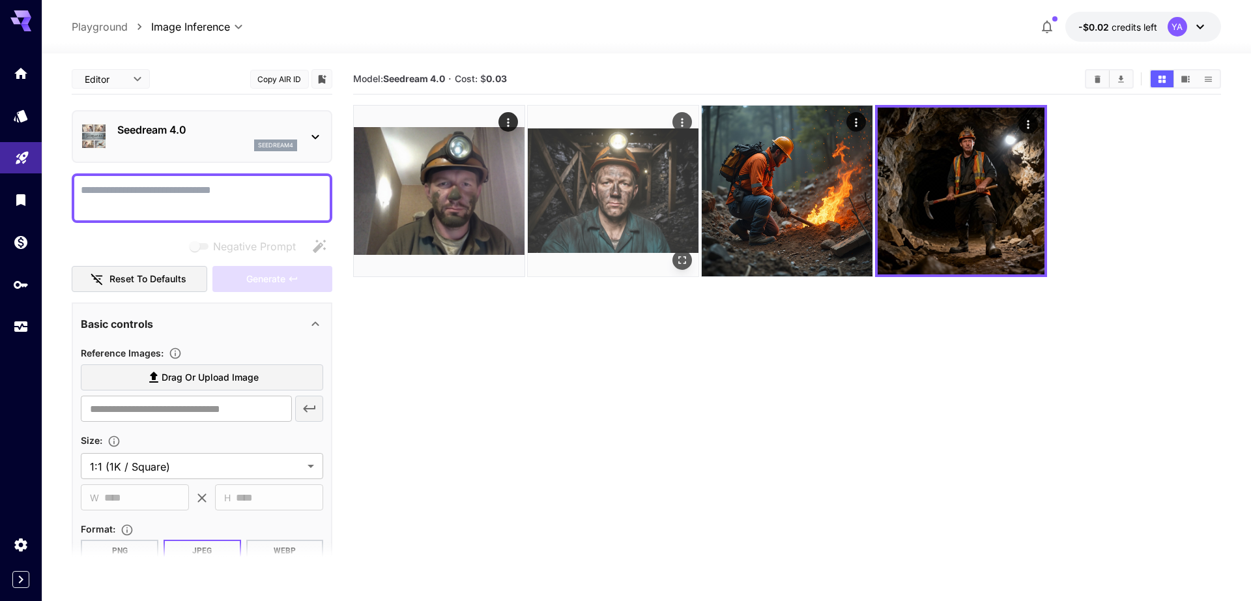
click at [682, 253] on icon "Open in fullscreen" at bounding box center [682, 259] width 13 height 13
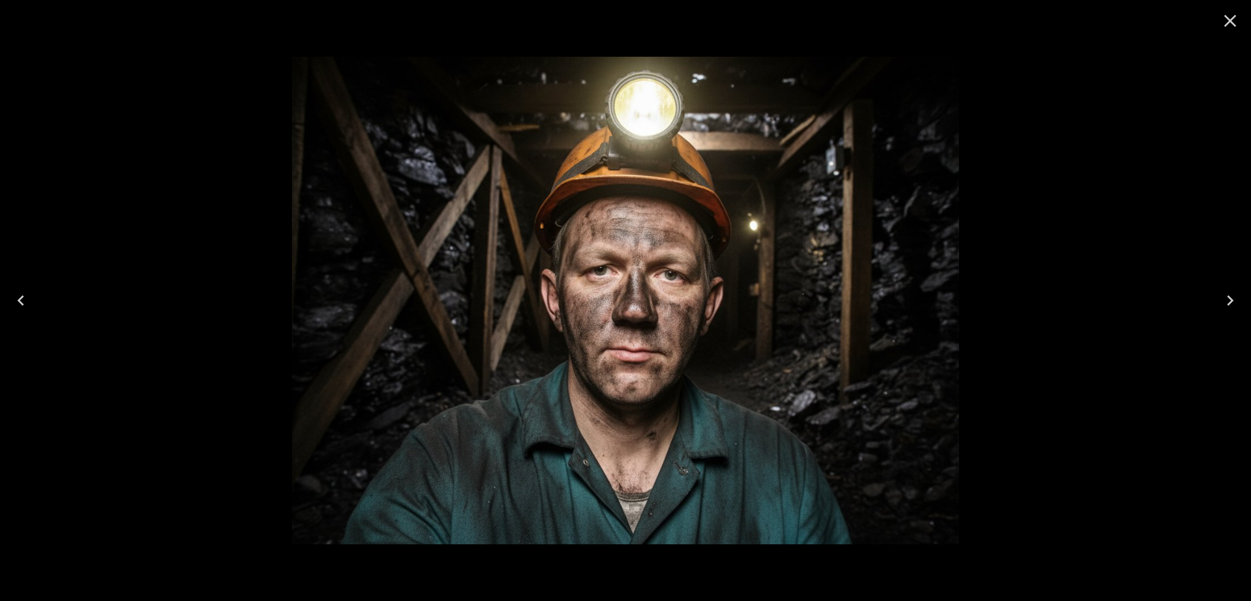
click at [1226, 18] on icon "Close" at bounding box center [1230, 20] width 21 height 21
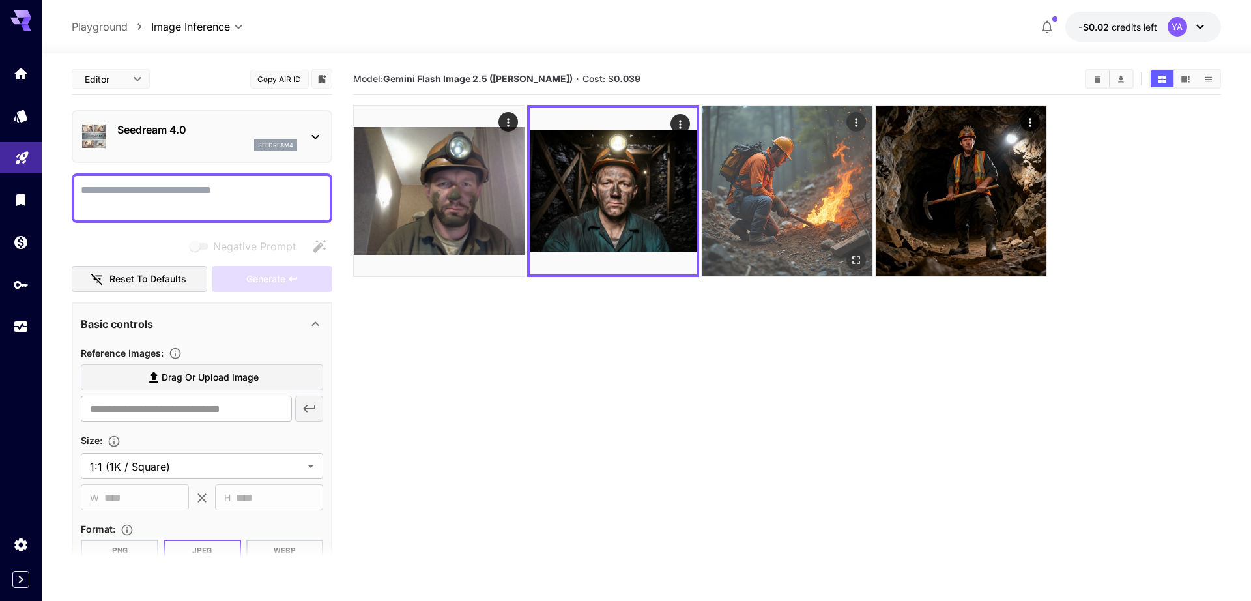
click at [779, 167] on img at bounding box center [787, 191] width 171 height 171
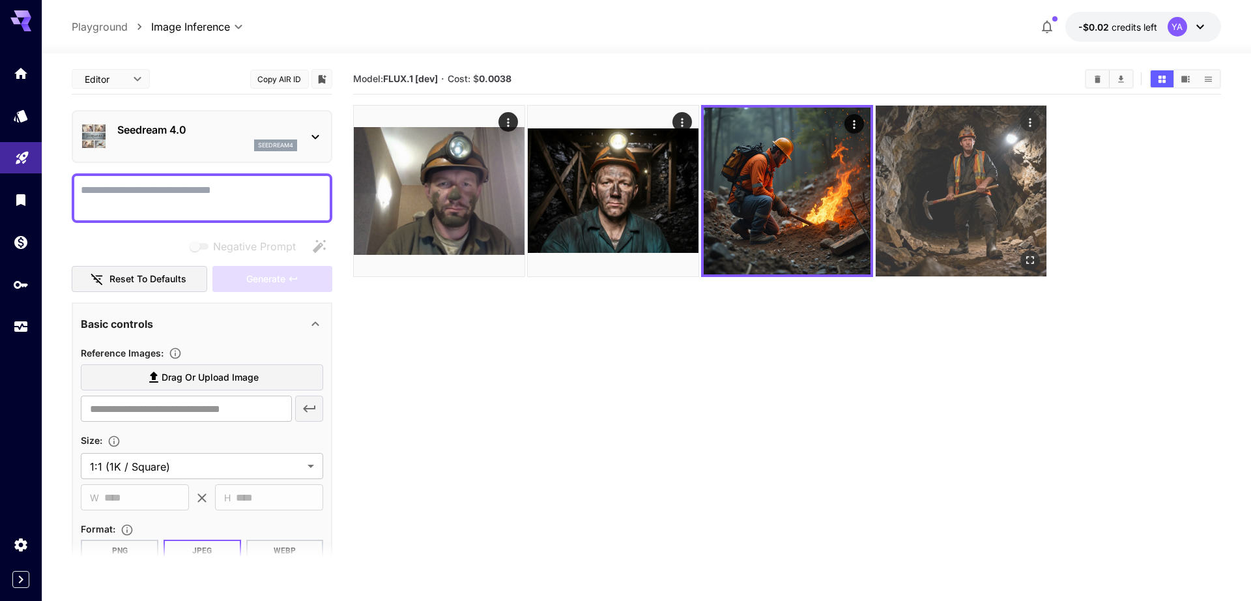
click at [980, 174] on img at bounding box center [961, 191] width 171 height 171
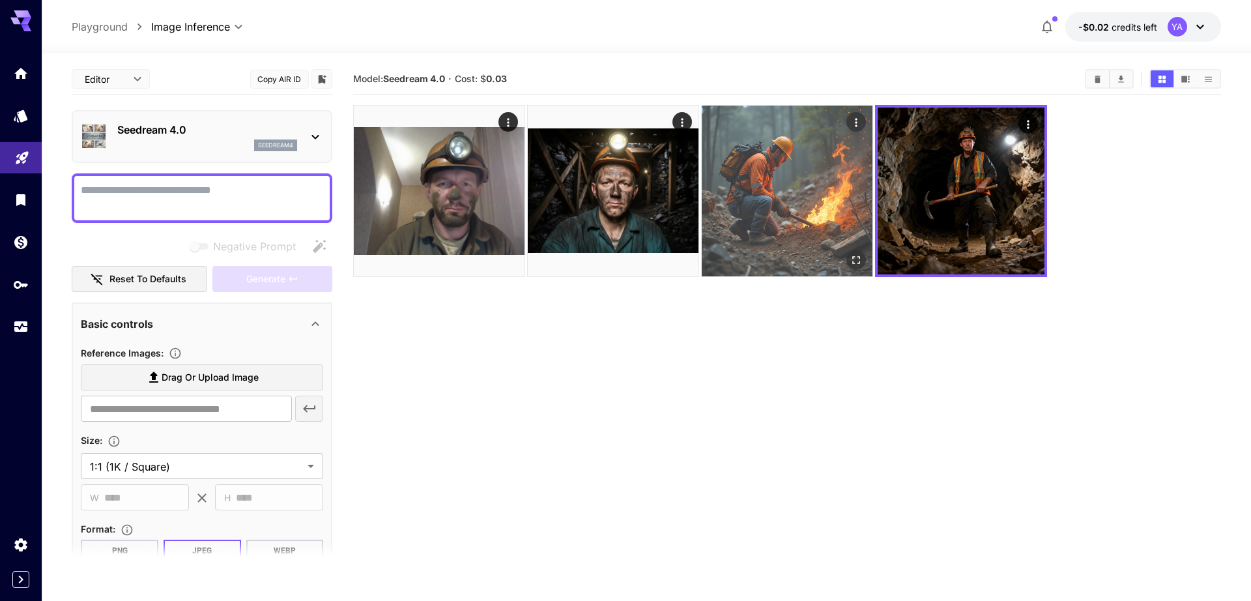
click at [832, 203] on img at bounding box center [787, 191] width 171 height 171
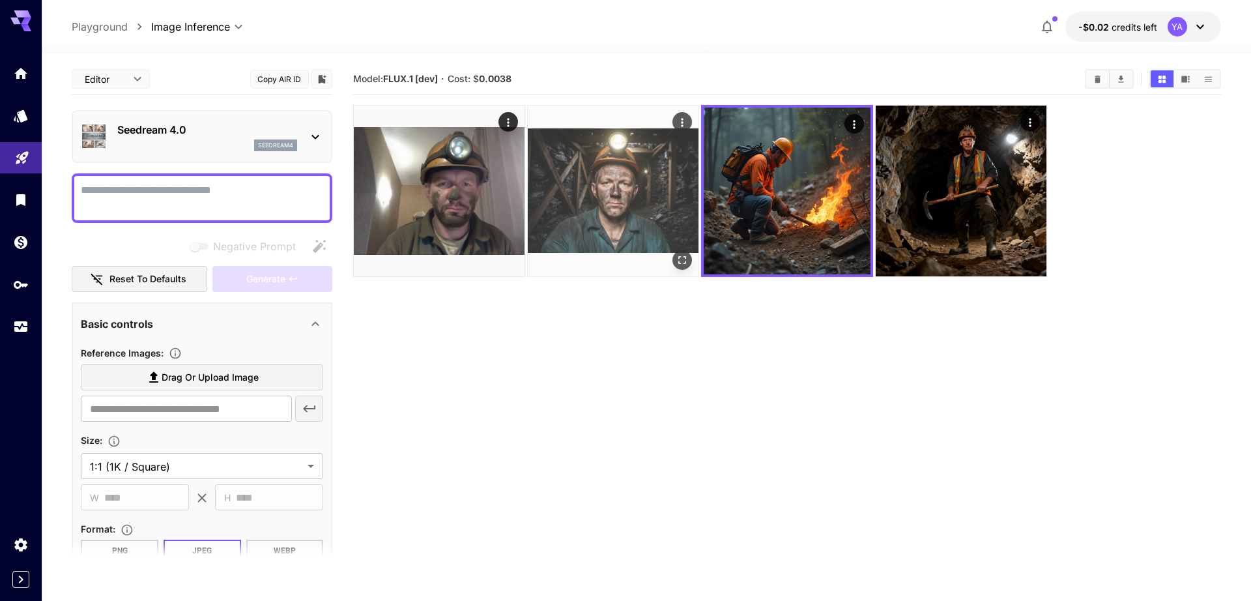
click at [588, 186] on img at bounding box center [613, 191] width 171 height 171
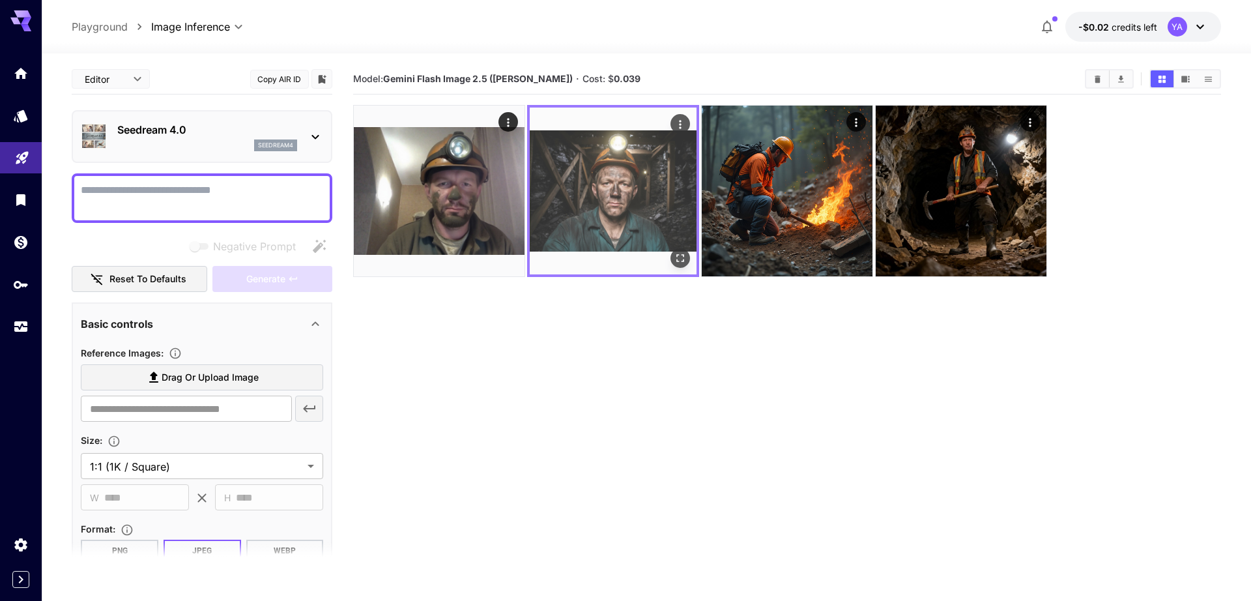
click at [626, 170] on img at bounding box center [613, 191] width 167 height 167
